Goal: Information Seeking & Learning: Learn about a topic

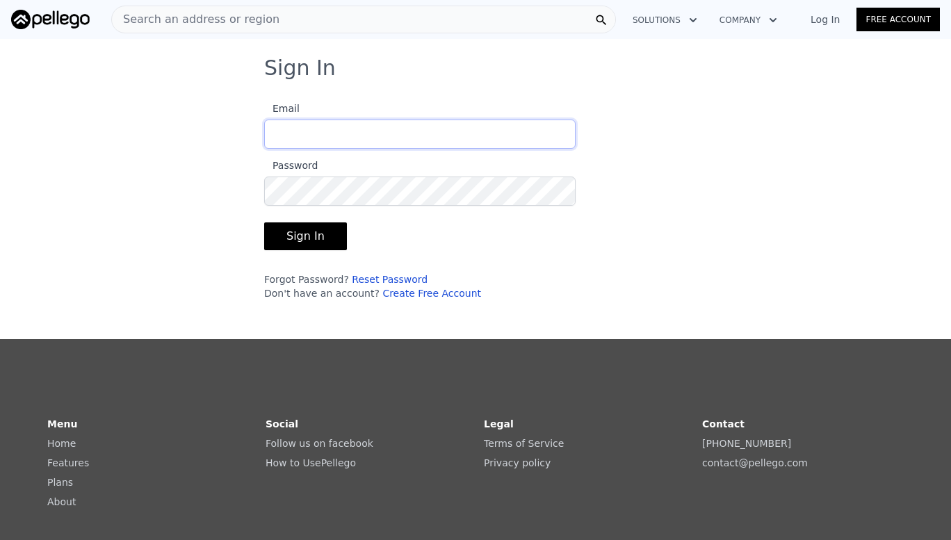
type input "[EMAIL_ADDRESS][DOMAIN_NAME]"
click at [304, 230] on button "Sign In" at bounding box center [305, 236] width 83 height 28
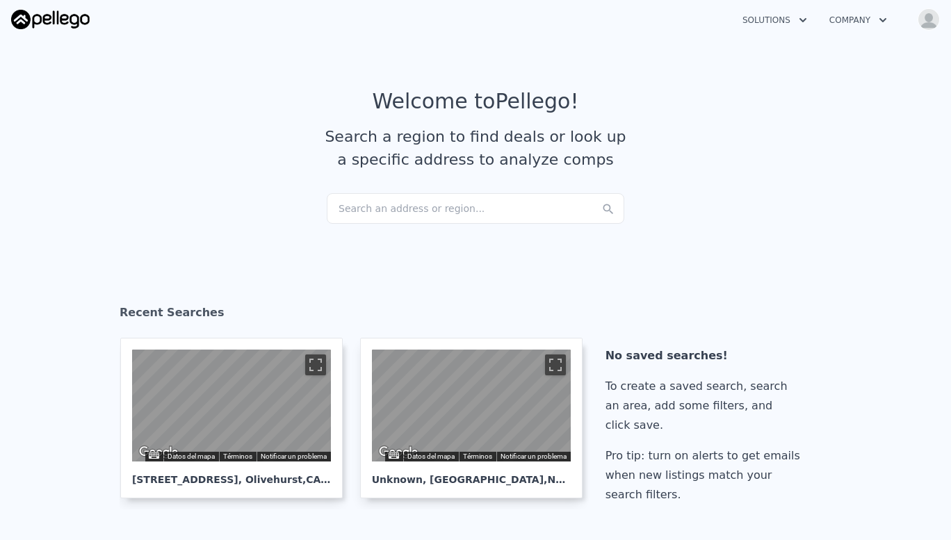
click at [478, 205] on div "Search an address or region..." at bounding box center [475, 208] width 297 height 31
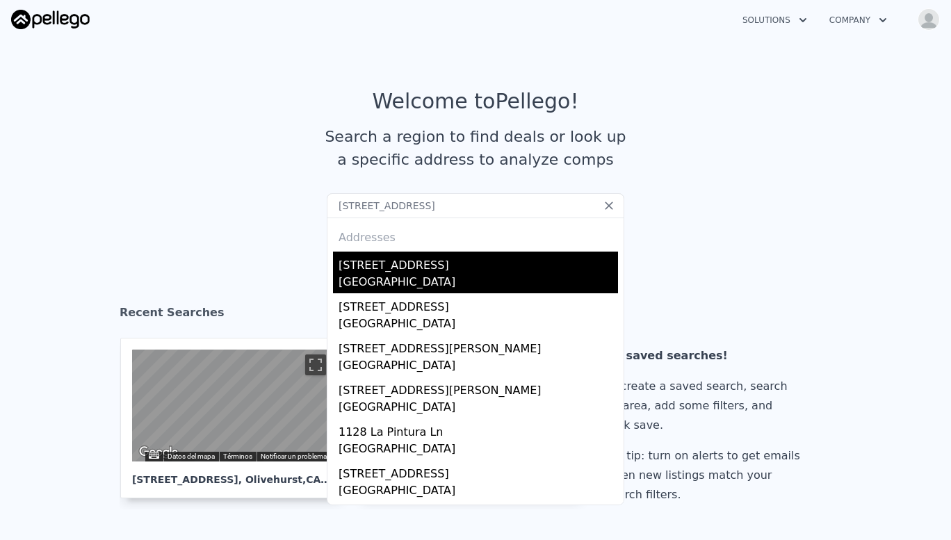
type input "[STREET_ADDRESS]"
click at [393, 277] on div "[GEOGRAPHIC_DATA]" at bounding box center [478, 283] width 279 height 19
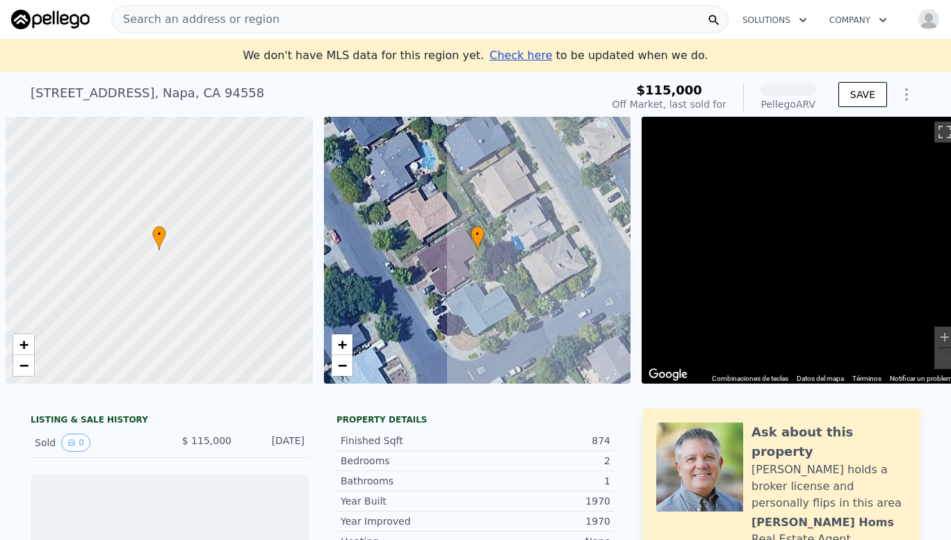
scroll to position [0, 6]
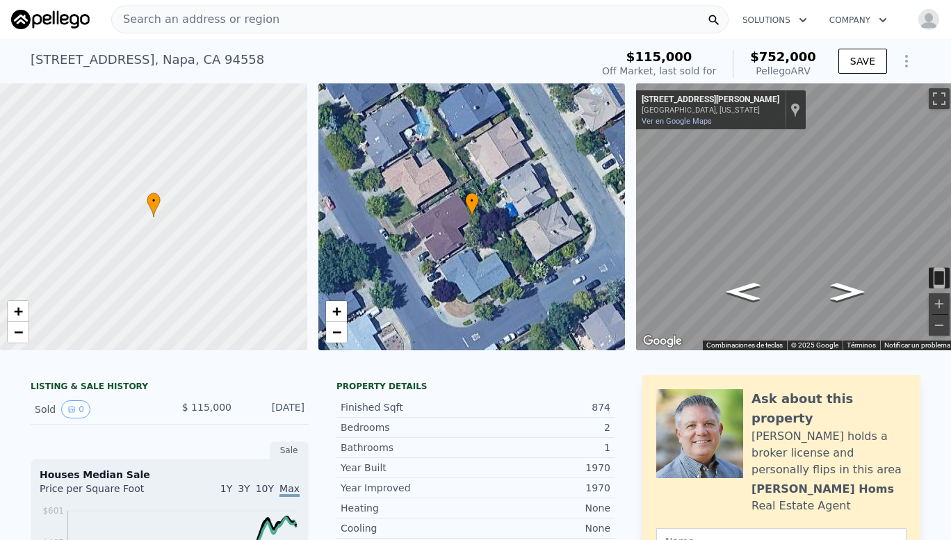
click at [172, 16] on span "Search an address or region" at bounding box center [196, 19] width 168 height 17
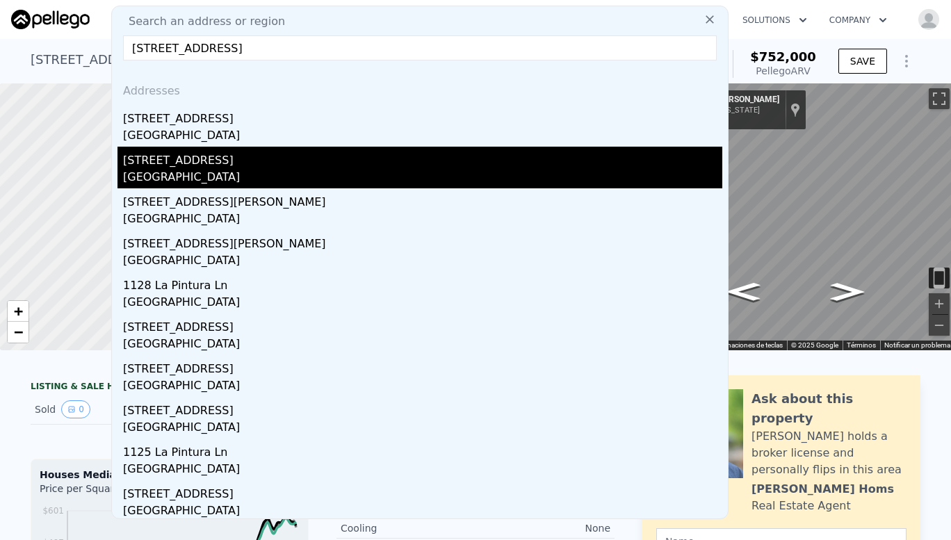
type input "[STREET_ADDRESS]"
click at [191, 168] on div "[STREET_ADDRESS]" at bounding box center [422, 158] width 599 height 22
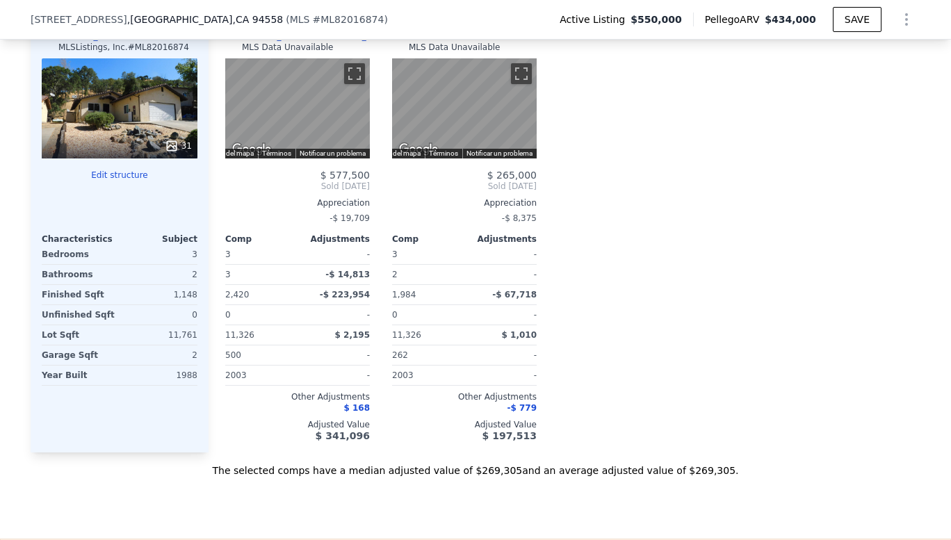
scroll to position [1450, 0]
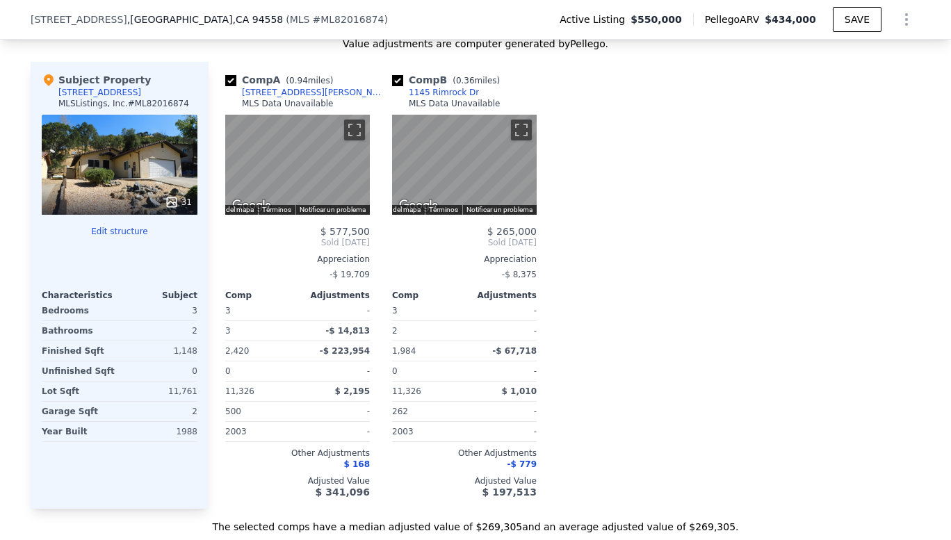
click at [226, 86] on input "checkbox" at bounding box center [230, 80] width 11 height 11
checkbox input "false"
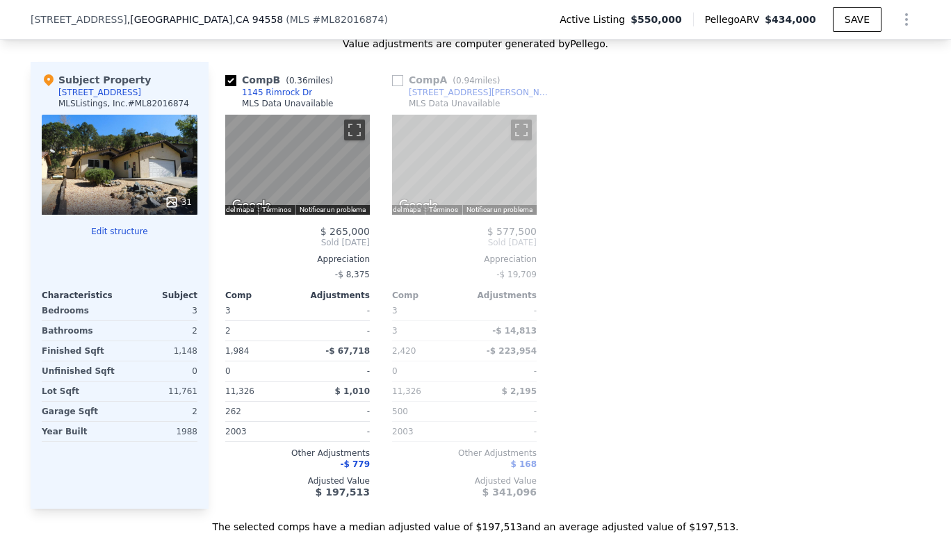
click at [220, 236] on div "Comp B ( 0.36 miles) [STREET_ADDRESS] MLS Data Unavailable ← Mover a la izquier…" at bounding box center [298, 285] width 156 height 447
click at [225, 264] on div "$ 265,000 Sold [DATE] Appreciation -$ 8,375 Comp Adjustments 3 - 2 - 1,984 -$ 6…" at bounding box center [297, 362] width 145 height 272
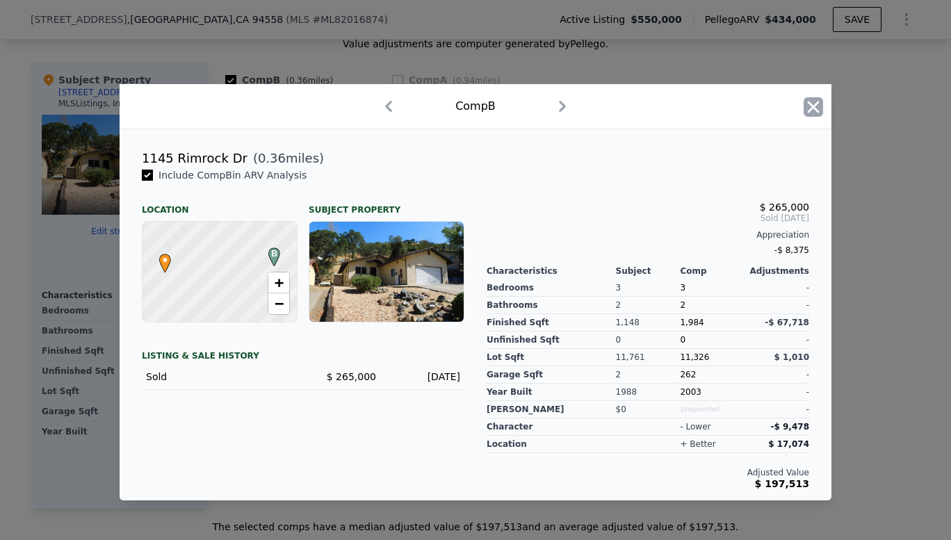
click at [814, 111] on icon "button" at bounding box center [813, 106] width 19 height 19
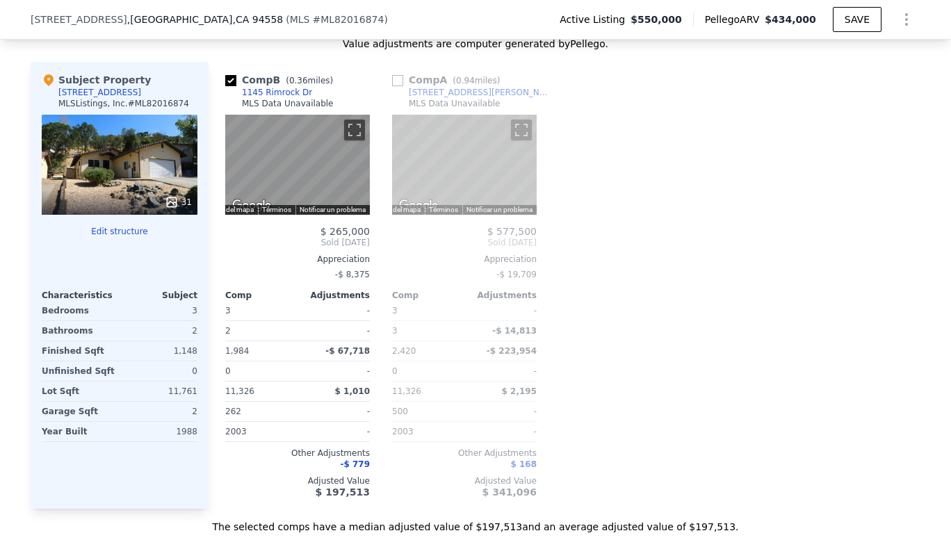
click at [214, 358] on div "Comp B ( 0.36 miles) [STREET_ADDRESS] MLS Data Unavailable ← Mover a la izquier…" at bounding box center [292, 285] width 167 height 447
click at [209, 358] on div "Comp B ( 0.36 miles) [STREET_ADDRESS] MLS Data Unavailable ← Mover a la izquier…" at bounding box center [292, 285] width 167 height 447
click at [225, 86] on input "checkbox" at bounding box center [230, 80] width 11 height 11
checkbox input "true"
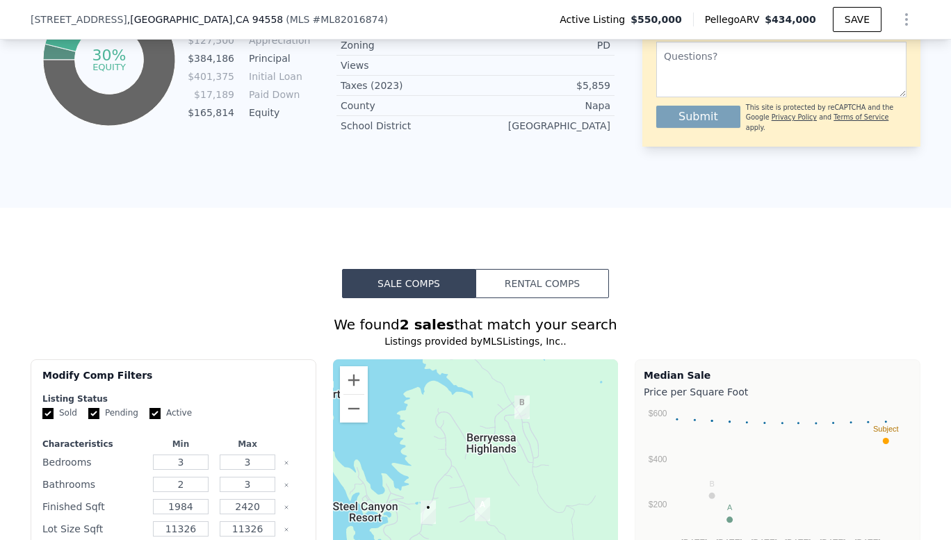
scroll to position [887, 0]
